Goal: Task Accomplishment & Management: Manage account settings

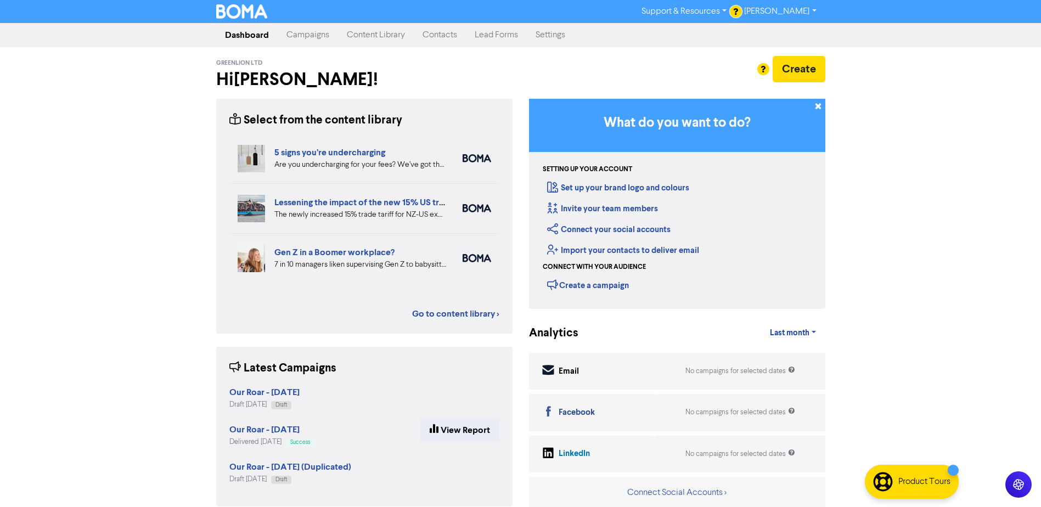
click at [435, 31] on link "Contacts" at bounding box center [440, 35] width 52 height 22
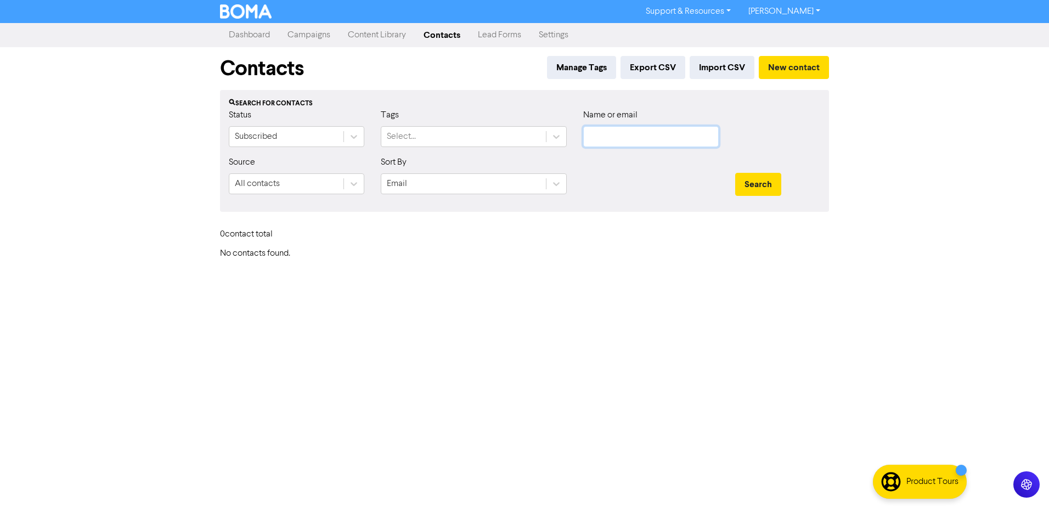
type input "[EMAIL_ADDRESS][DOMAIN_NAME]"
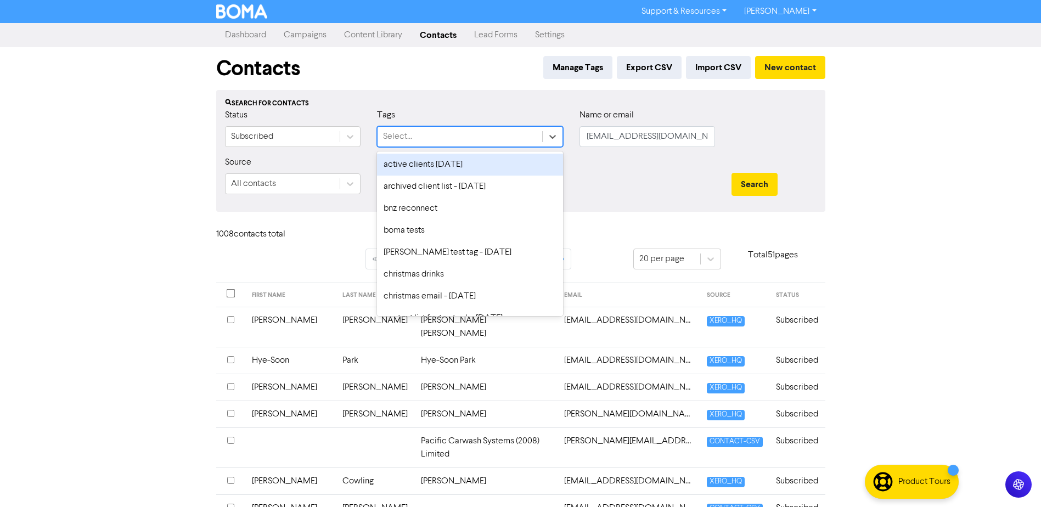
click at [433, 137] on div "Select..." at bounding box center [459, 137] width 165 height 20
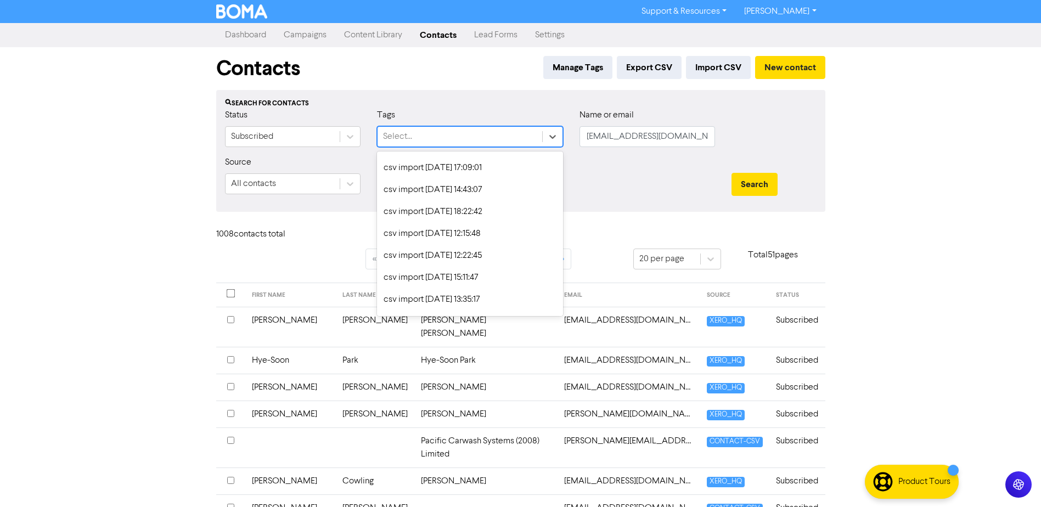
scroll to position [274, 0]
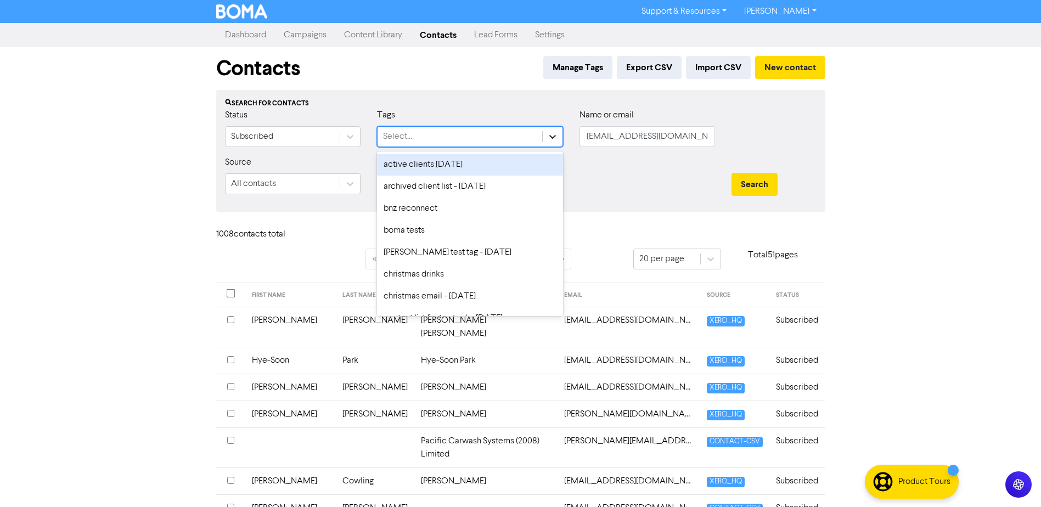
click at [555, 140] on icon at bounding box center [552, 136] width 11 height 11
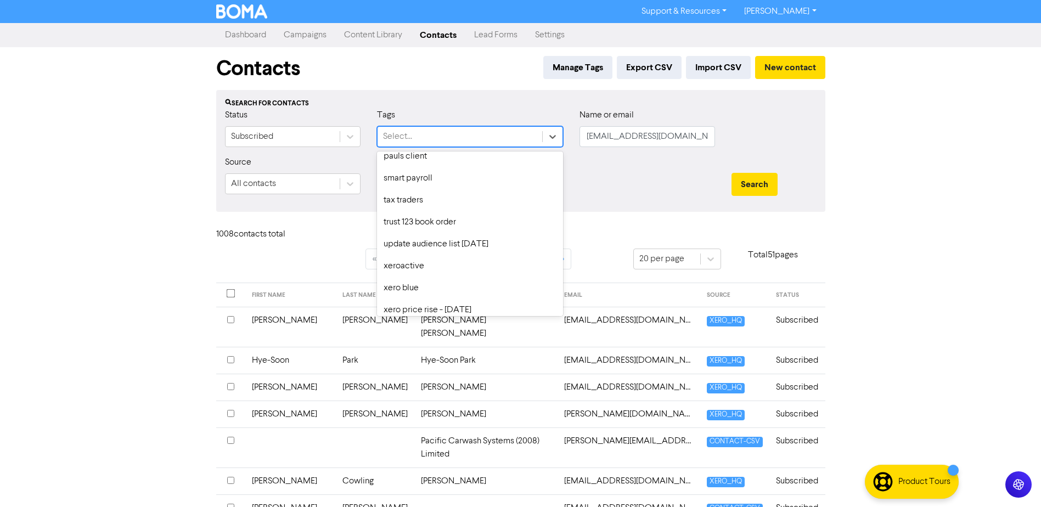
scroll to position [696, 0]
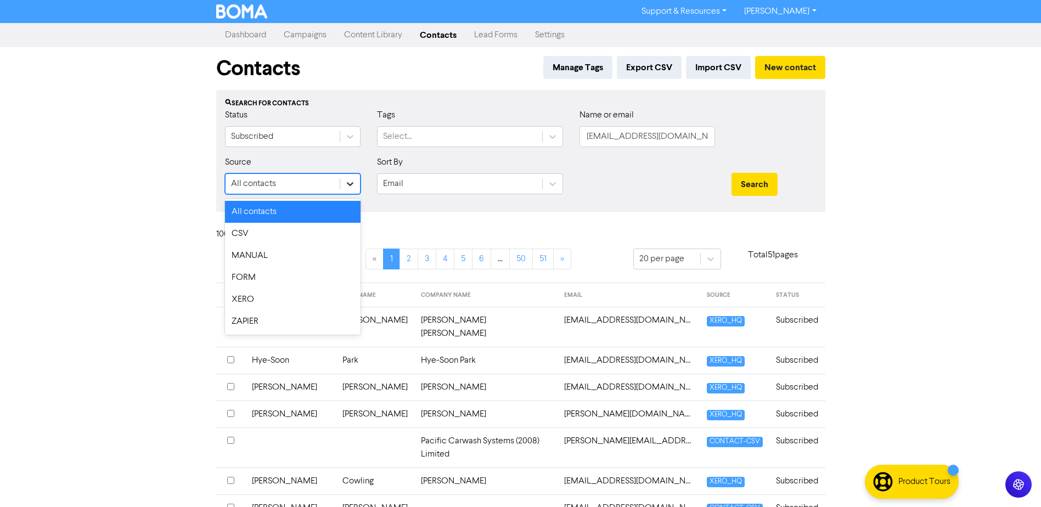
click at [349, 184] on icon at bounding box center [350, 183] width 11 height 11
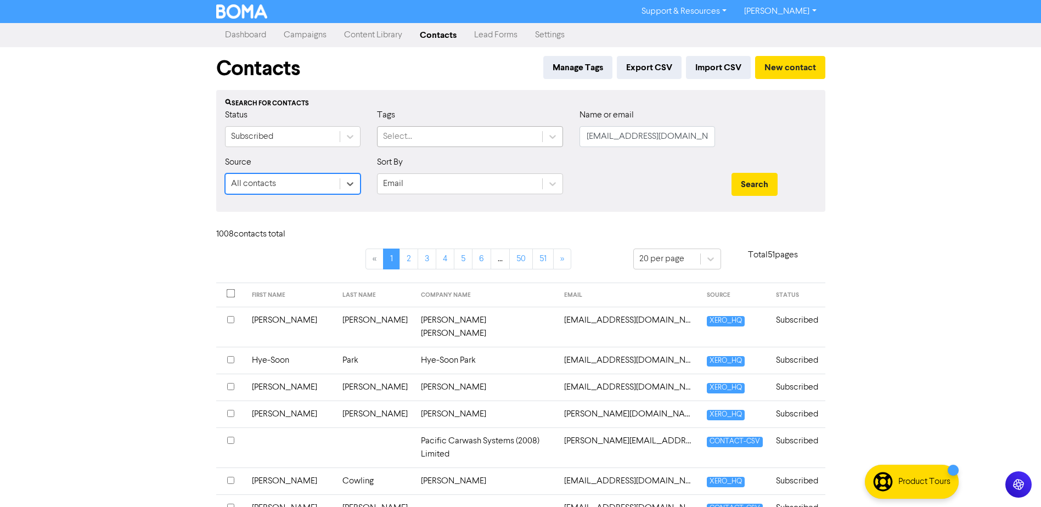
click at [433, 134] on div "Select..." at bounding box center [459, 137] width 165 height 20
click at [558, 135] on div at bounding box center [553, 137] width 20 height 20
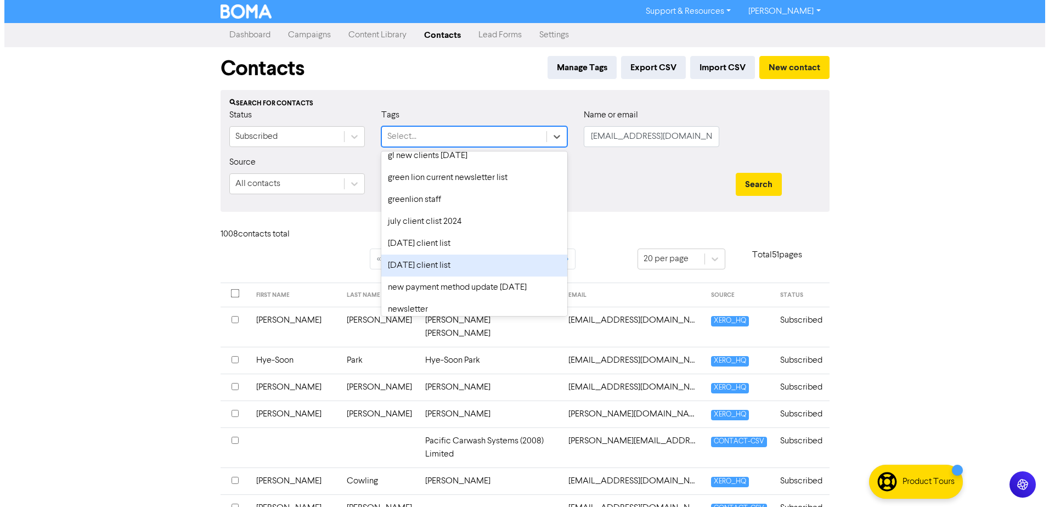
scroll to position [439, 0]
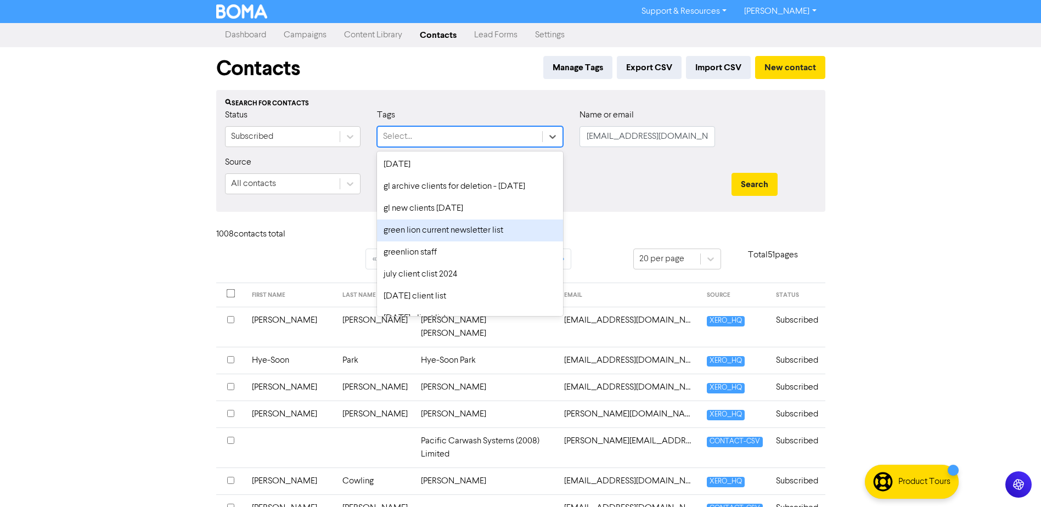
click at [500, 225] on div "green lion current newsletter list" at bounding box center [470, 230] width 186 height 22
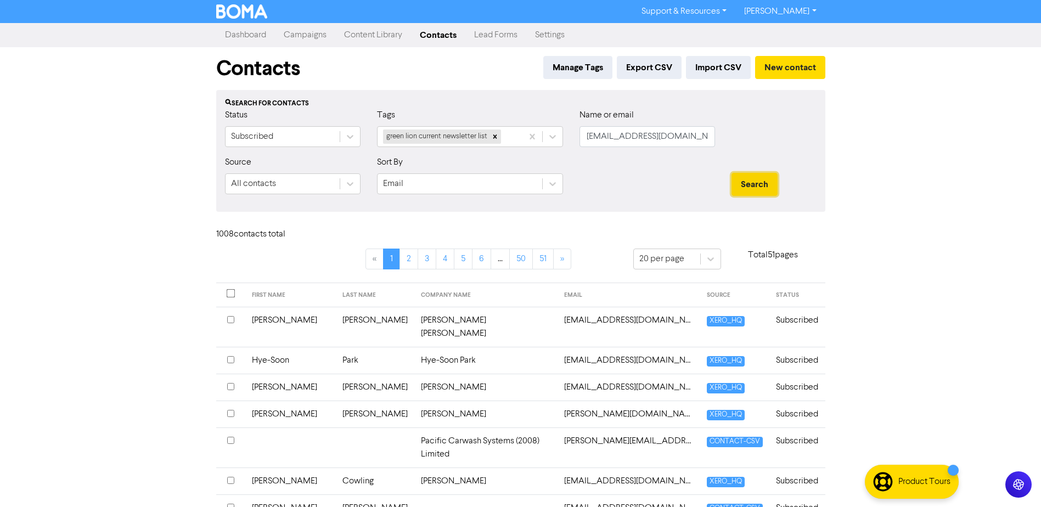
click at [750, 188] on button "Search" at bounding box center [754, 184] width 46 height 23
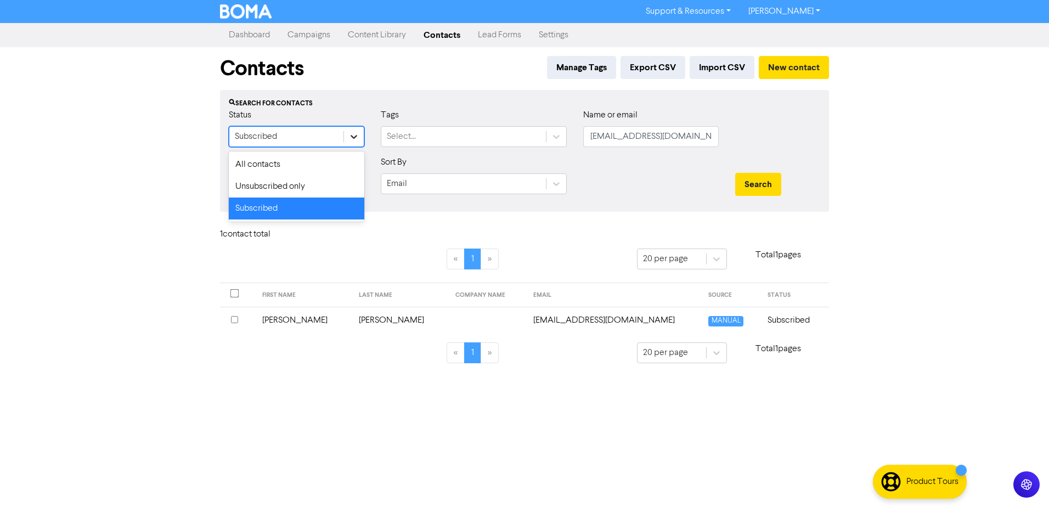
click at [348, 139] on div at bounding box center [354, 137] width 20 height 20
click at [303, 208] on div "Subscribed" at bounding box center [297, 208] width 136 height 22
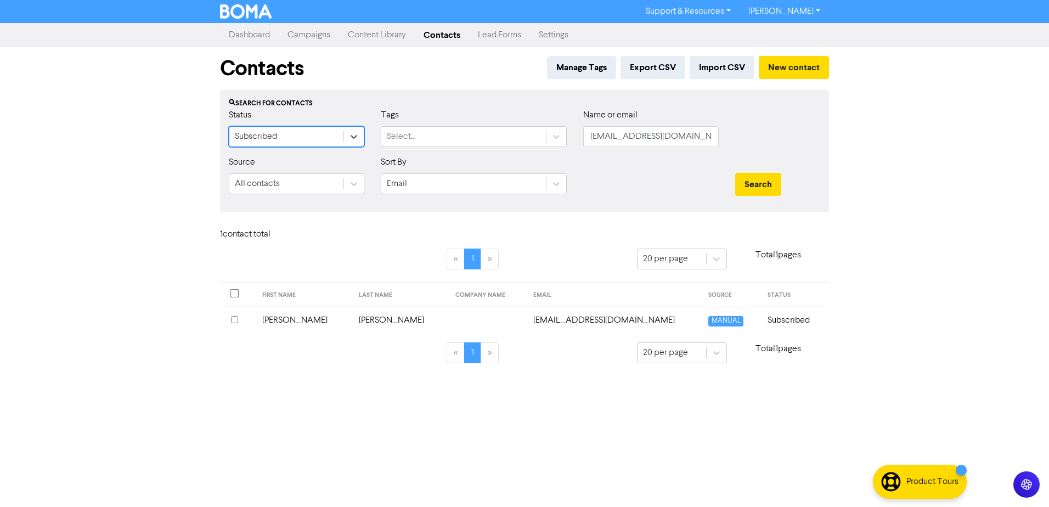
click at [757, 197] on div "Search" at bounding box center [777, 179] width 101 height 47
click at [752, 187] on button "Search" at bounding box center [758, 184] width 46 height 23
click at [439, 33] on link "Contacts" at bounding box center [442, 35] width 54 height 22
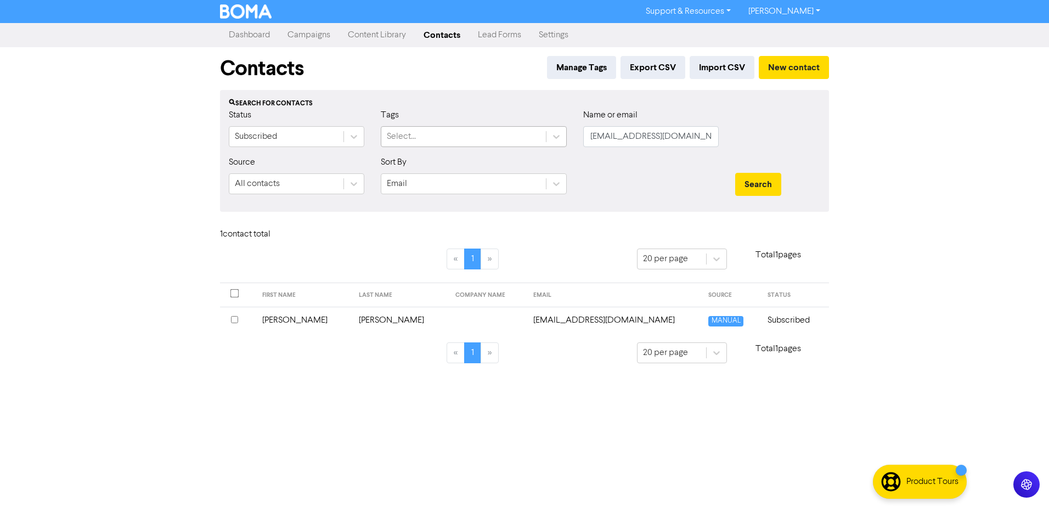
click at [436, 129] on div "Select..." at bounding box center [463, 137] width 165 height 20
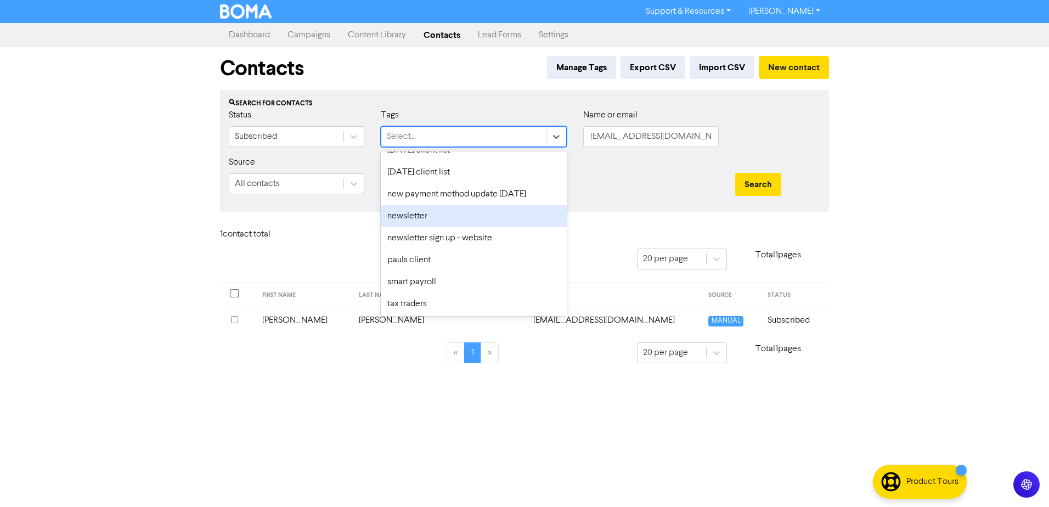
scroll to position [603, 0]
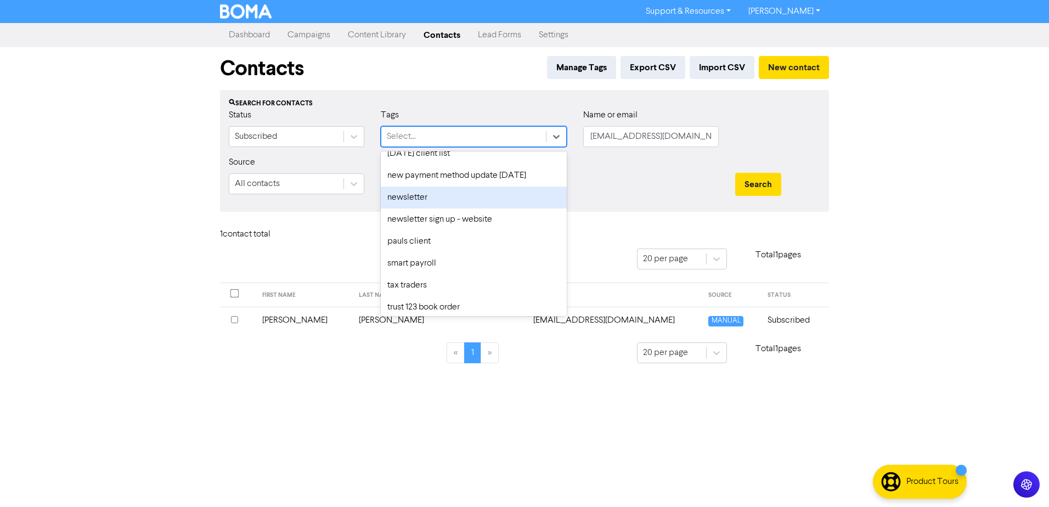
click at [481, 201] on div "newsletter" at bounding box center [474, 198] width 186 height 22
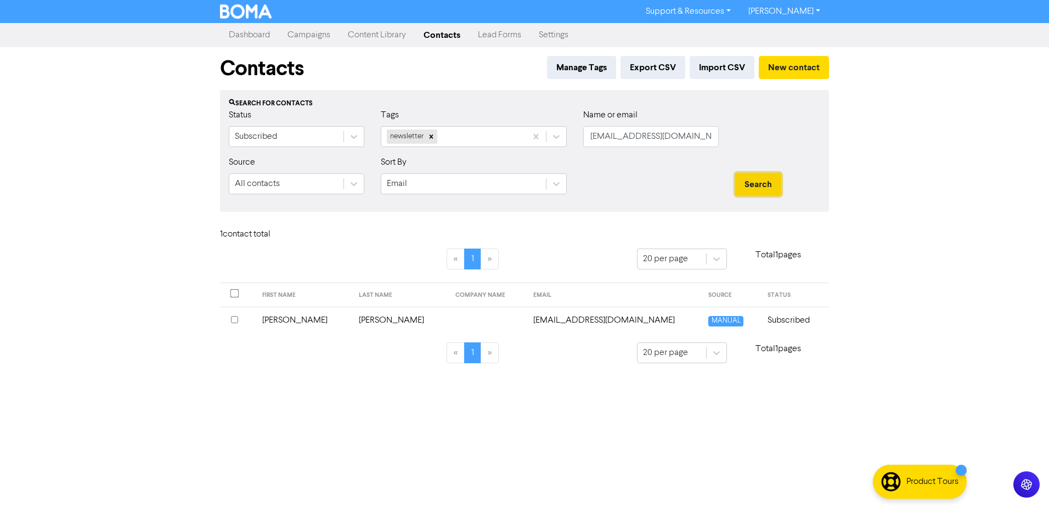
click at [772, 180] on button "Search" at bounding box center [758, 184] width 46 height 23
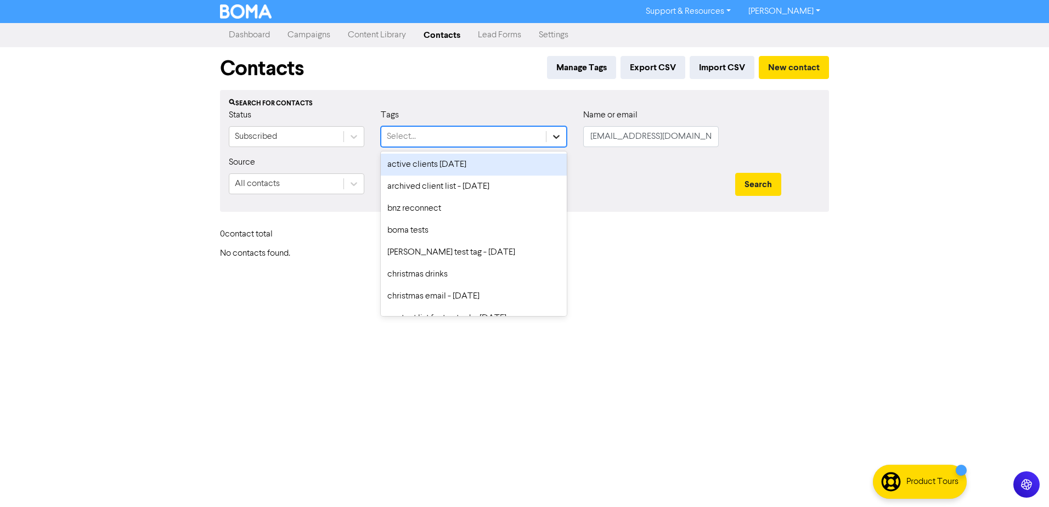
click at [555, 136] on icon at bounding box center [557, 137] width 7 height 4
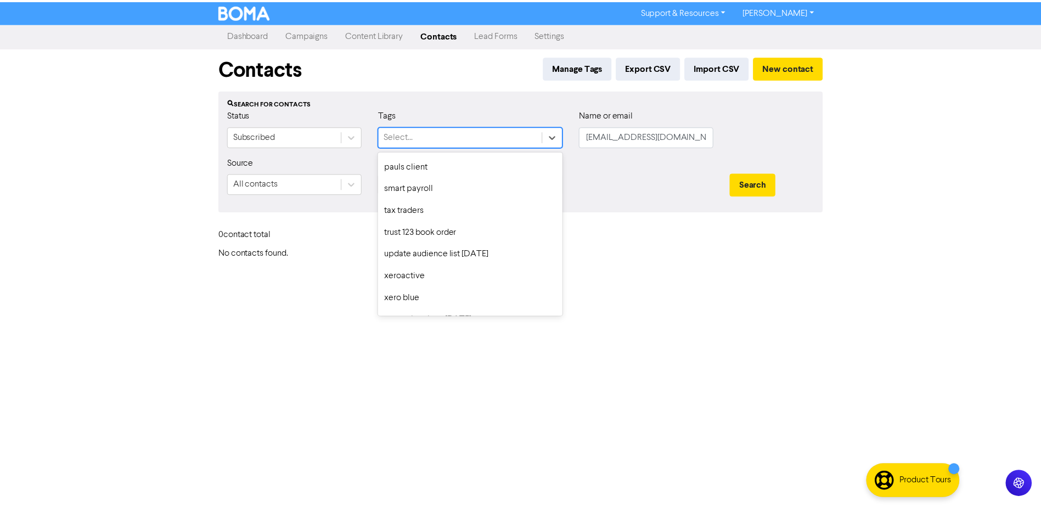
scroll to position [696, 0]
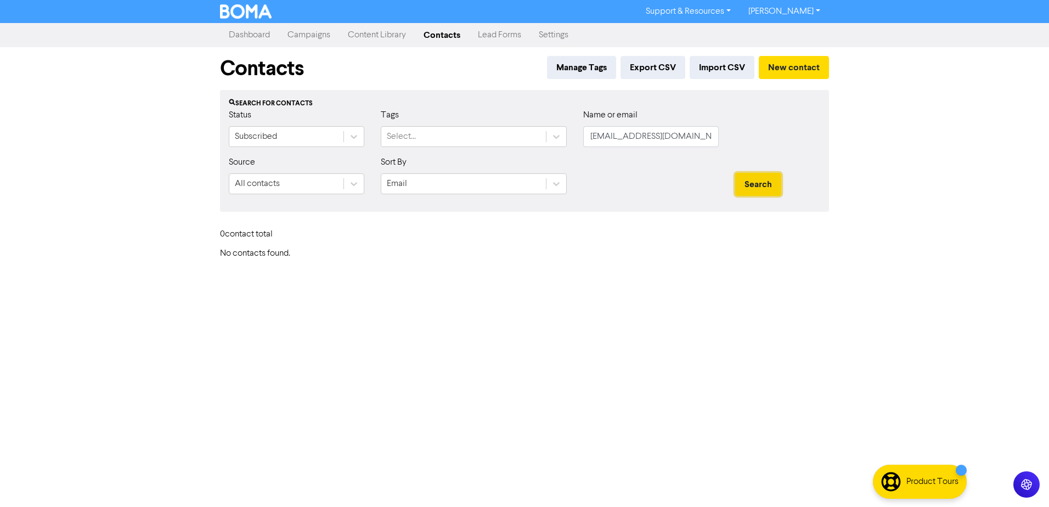
click at [776, 184] on button "Search" at bounding box center [758, 184] width 46 height 23
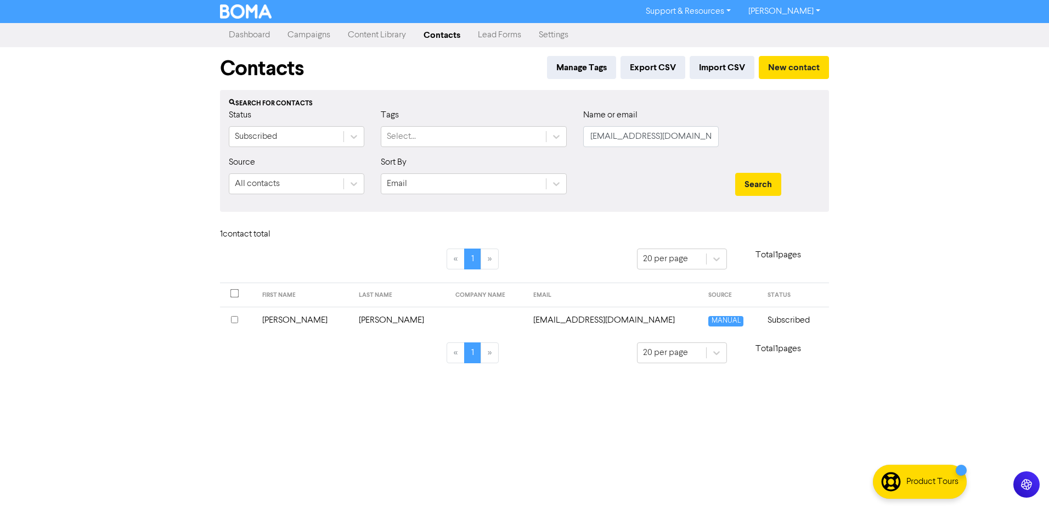
click at [256, 34] on link "Dashboard" at bounding box center [249, 35] width 59 height 22
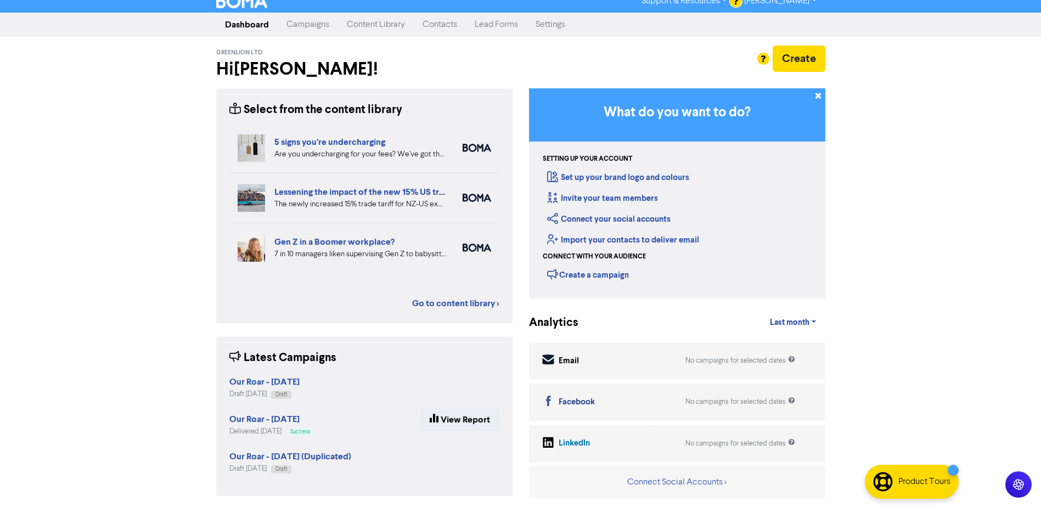
scroll to position [13, 0]
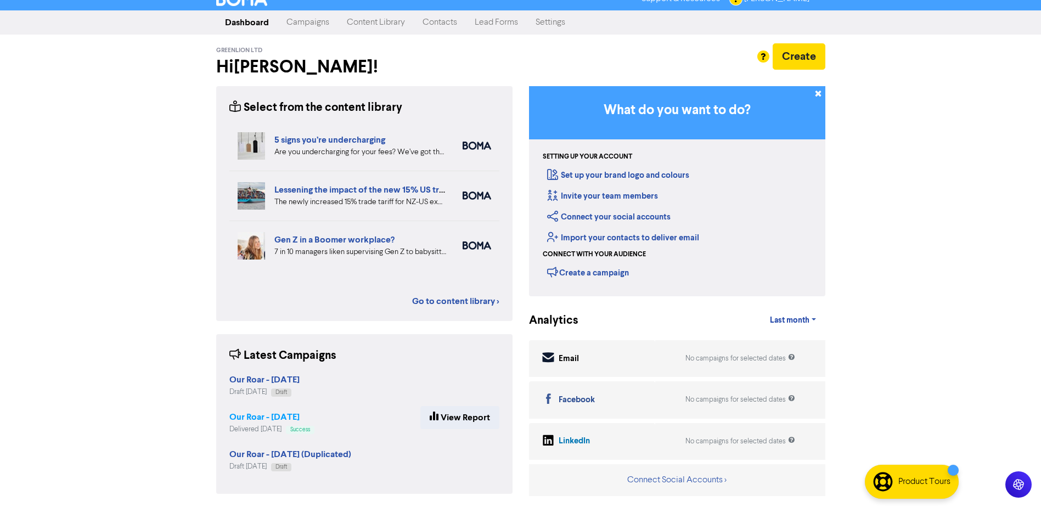
click at [289, 421] on strong "Our Roar - [DATE]" at bounding box center [264, 416] width 70 height 11
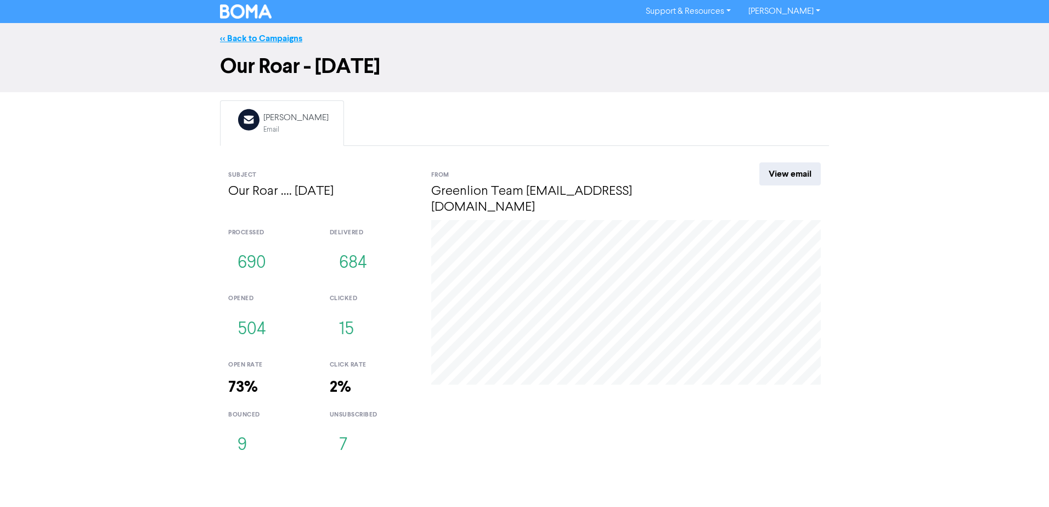
click at [257, 37] on link "<< Back to Campaigns" at bounding box center [261, 38] width 82 height 11
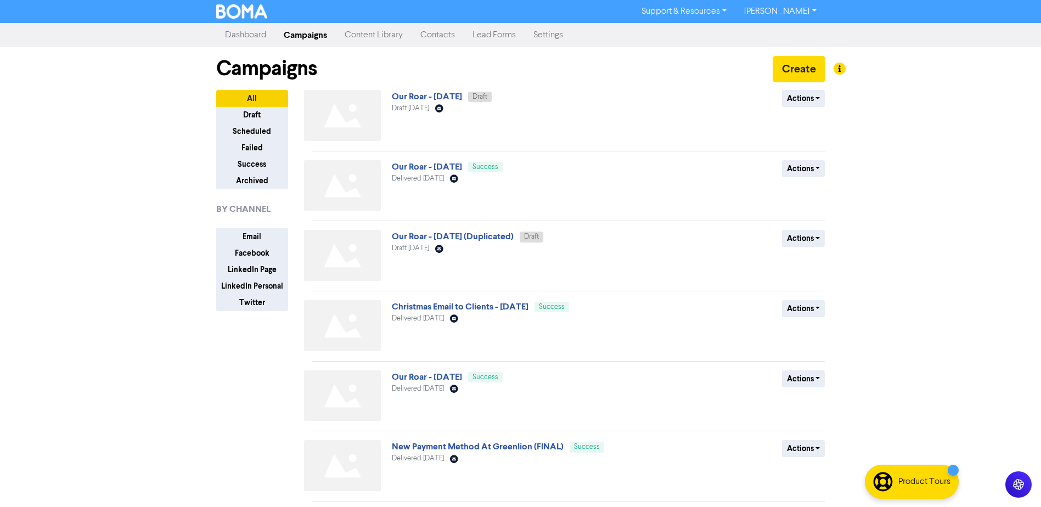
click at [431, 33] on link "Contacts" at bounding box center [437, 35] width 52 height 22
